Goal: Information Seeking & Learning: Learn about a topic

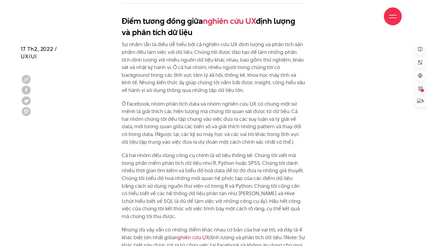
scroll to position [551, 0]
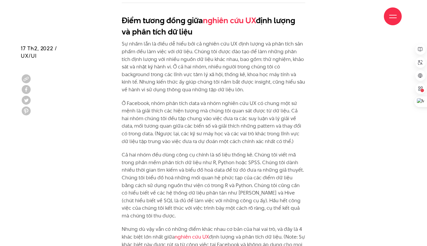
drag, startPoint x: 168, startPoint y: 54, endPoint x: 212, endPoint y: 54, distance: 44.0
click at [212, 54] on p "Sự nhầm lẫn là điều dễ hiểu bởi cả nghiên cứu UX định lượng và phân tích sản ph…" at bounding box center [214, 66] width 184 height 53
click at [144, 66] on p "Sự nhầm lẫn là điều dễ hiểu bởi cả nghiên cứu UX định lượng và phân tích sản ph…" at bounding box center [214, 66] width 184 height 53
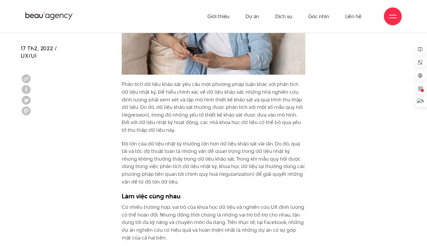
scroll to position [1899, 0]
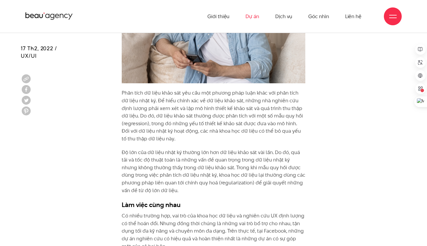
click at [247, 14] on link "Dự án" at bounding box center [252, 16] width 14 height 33
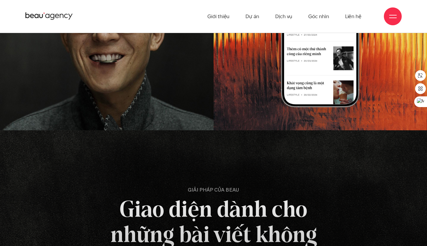
scroll to position [700, 0]
